Goal: Task Accomplishment & Management: Manage account settings

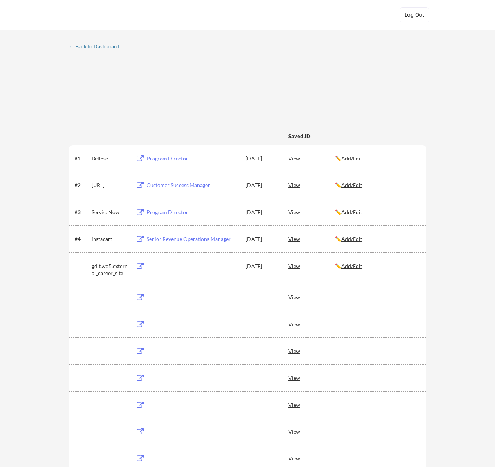
scroll to position [651, 0]
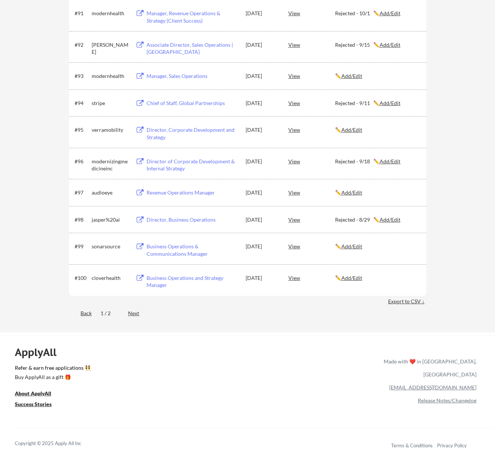
scroll to position [2934, 0]
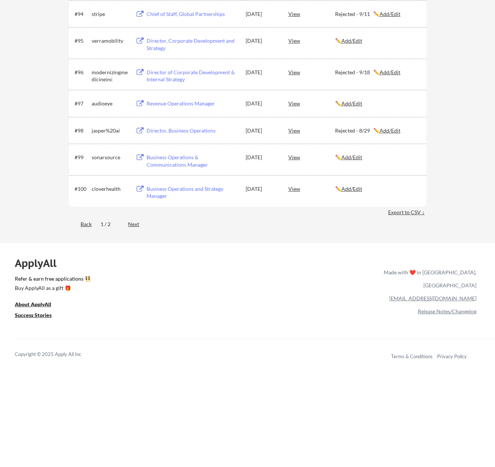
click at [133, 221] on div "Next" at bounding box center [138, 224] width 20 height 7
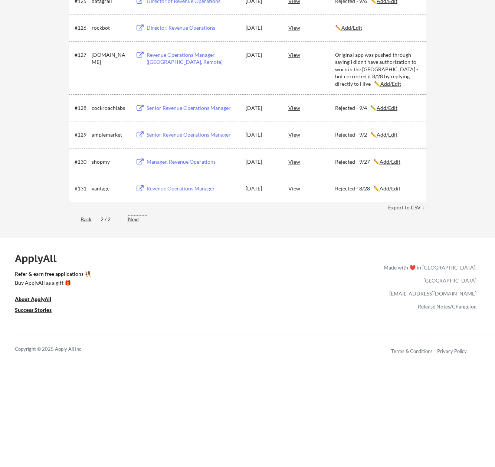
scroll to position [820, 0]
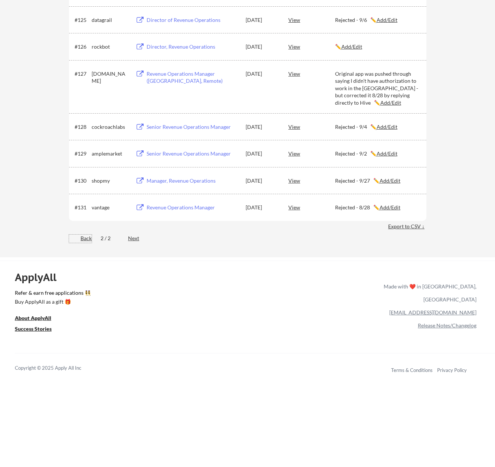
click at [85, 237] on div "Back" at bounding box center [80, 238] width 23 height 7
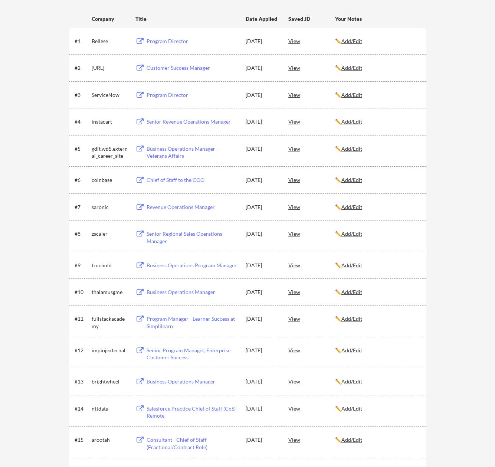
scroll to position [1601, 0]
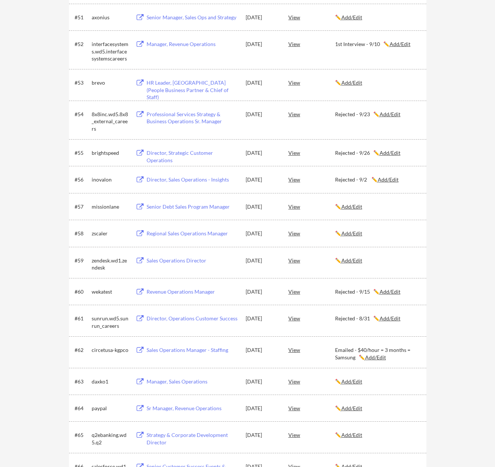
click at [360, 232] on u "Add/Edit" at bounding box center [352, 233] width 21 height 6
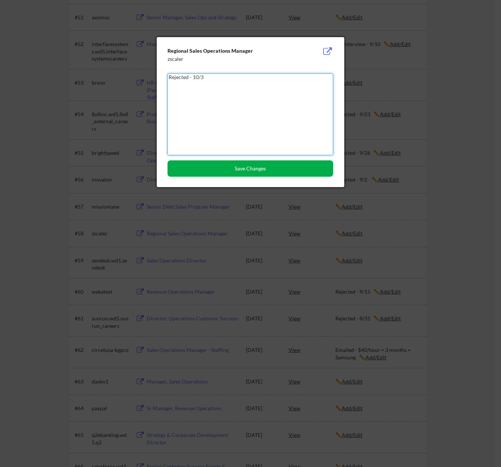
type textarea "Rejected - 10/3"
click at [267, 165] on button "Save Changes" at bounding box center [250, 168] width 166 height 16
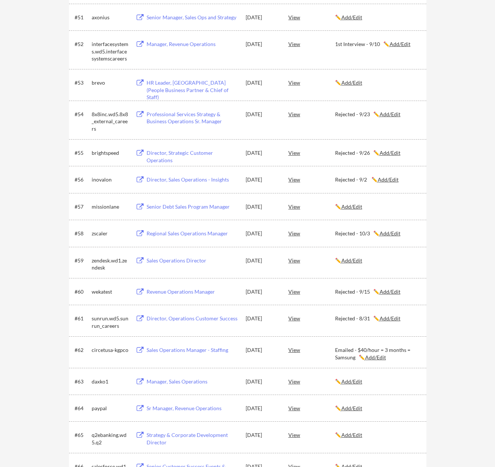
scroll to position [2857, 0]
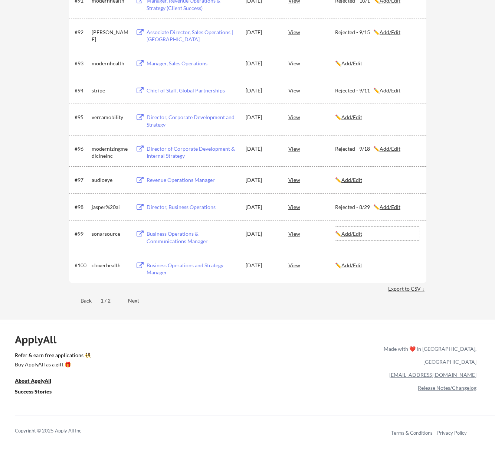
click at [362, 235] on u "Add/Edit" at bounding box center [352, 234] width 21 height 6
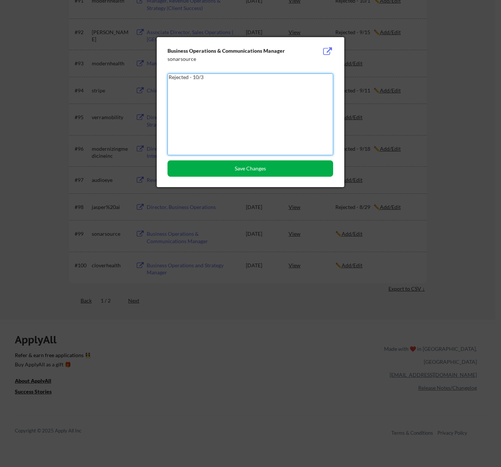
type textarea "Rejected - 10/3"
click at [263, 167] on button "Save Changes" at bounding box center [250, 168] width 166 height 16
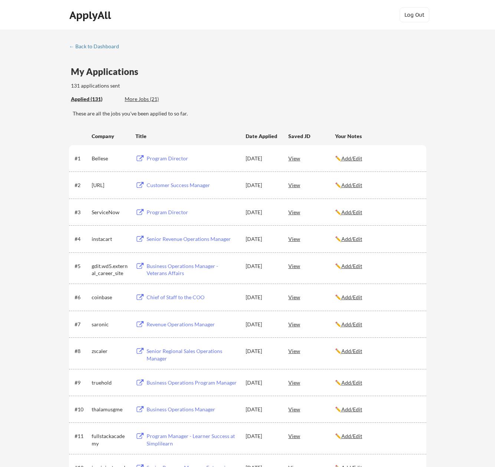
scroll to position [2395, 0]
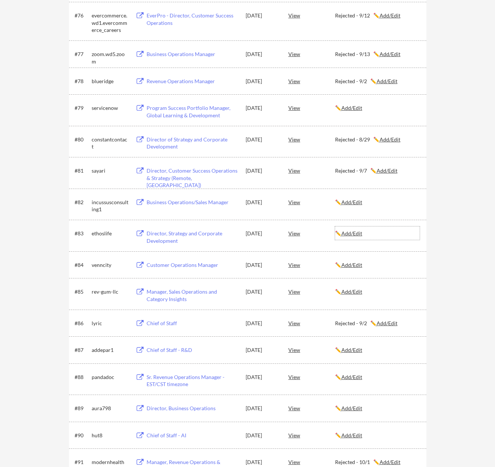
click at [362, 237] on u "Add/Edit" at bounding box center [352, 233] width 21 height 6
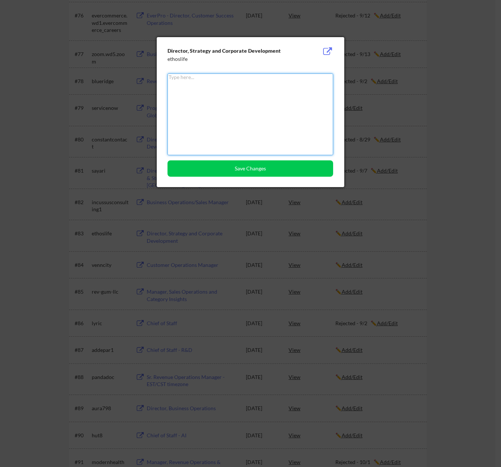
click at [271, 108] on textarea at bounding box center [250, 115] width 166 height 82
type textarea "Rejected - 10/3"
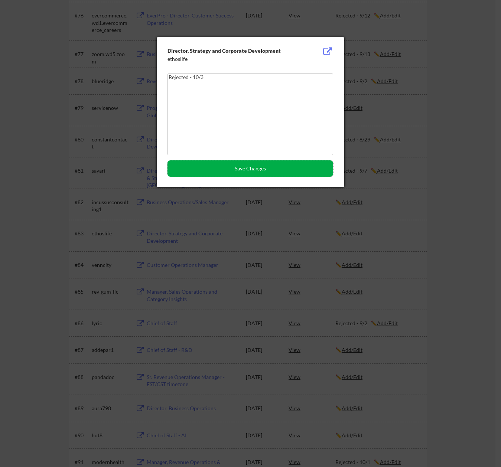
click at [226, 172] on button "Save Changes" at bounding box center [250, 168] width 166 height 16
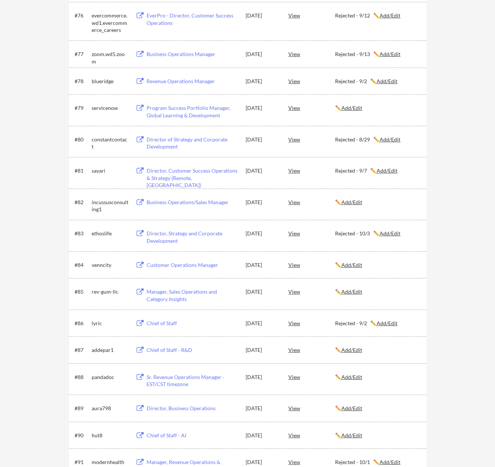
scroll to position [2069, 0]
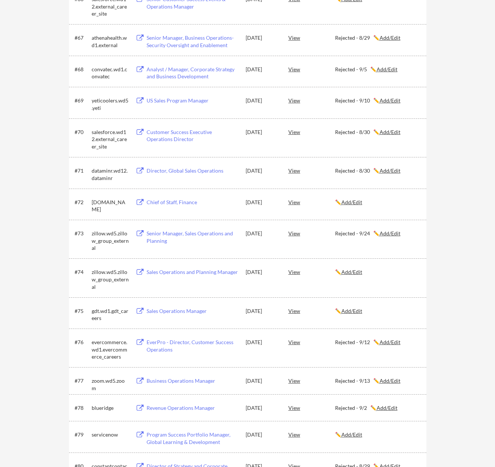
click at [358, 270] on u "Add/Edit" at bounding box center [352, 272] width 21 height 6
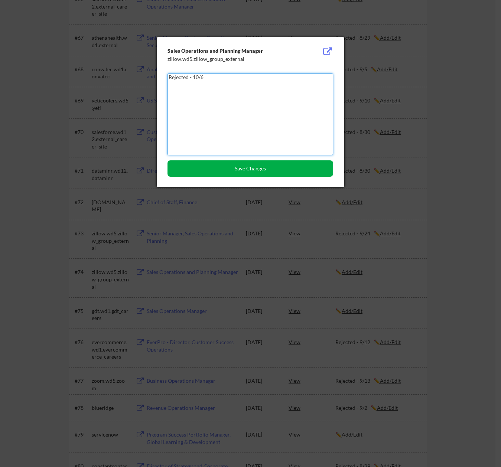
type textarea "Rejected - 10/6"
click at [239, 166] on button "Save Changes" at bounding box center [250, 168] width 166 height 16
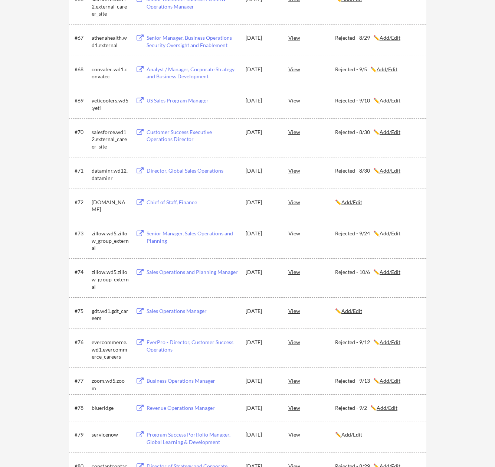
click at [192, 315] on div "Sales Operations Manager" at bounding box center [192, 310] width 94 height 13
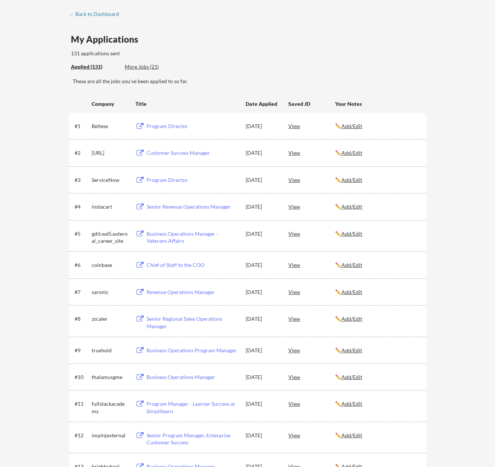
click at [359, 235] on u "Add/Edit" at bounding box center [352, 234] width 21 height 6
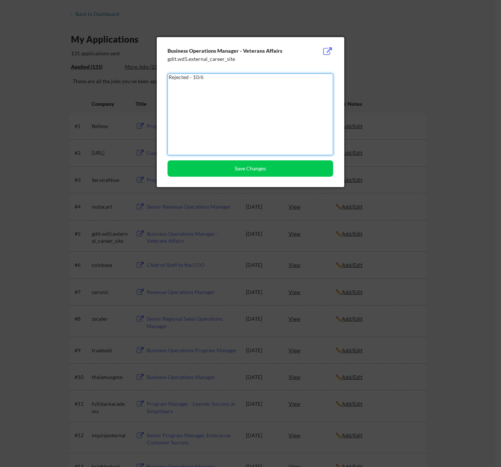
type textarea "Rejected - 10/6"
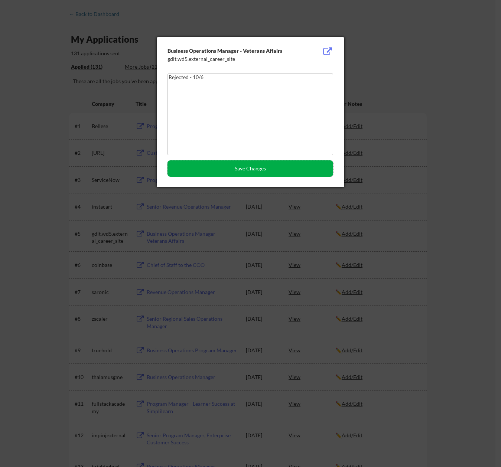
click at [279, 176] on button "Save Changes" at bounding box center [250, 168] width 166 height 16
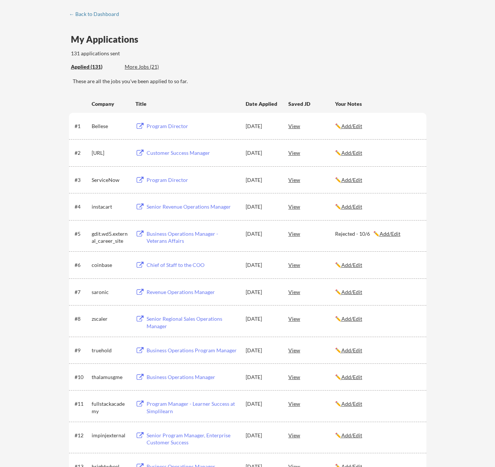
click at [277, 54] on div "My Applications 131 applications sent" at bounding box center [249, 46] width 356 height 23
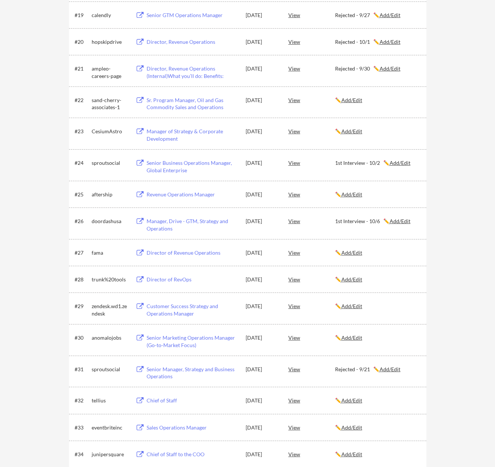
scroll to position [0, 0]
